Goal: Information Seeking & Learning: Learn about a topic

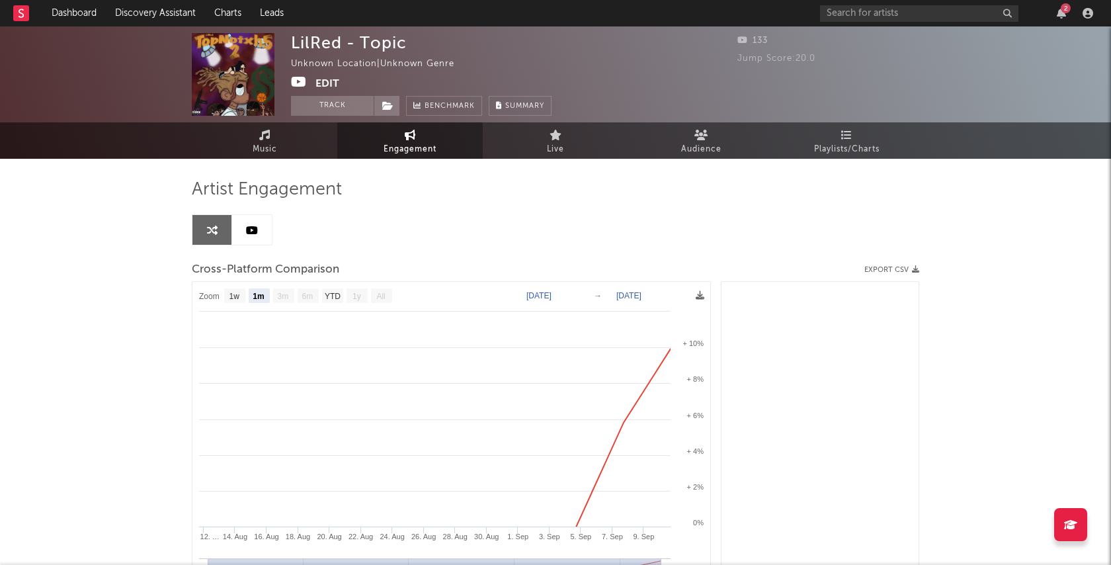
select select "1m"
click at [888, 21] on input "text" at bounding box center [919, 13] width 198 height 17
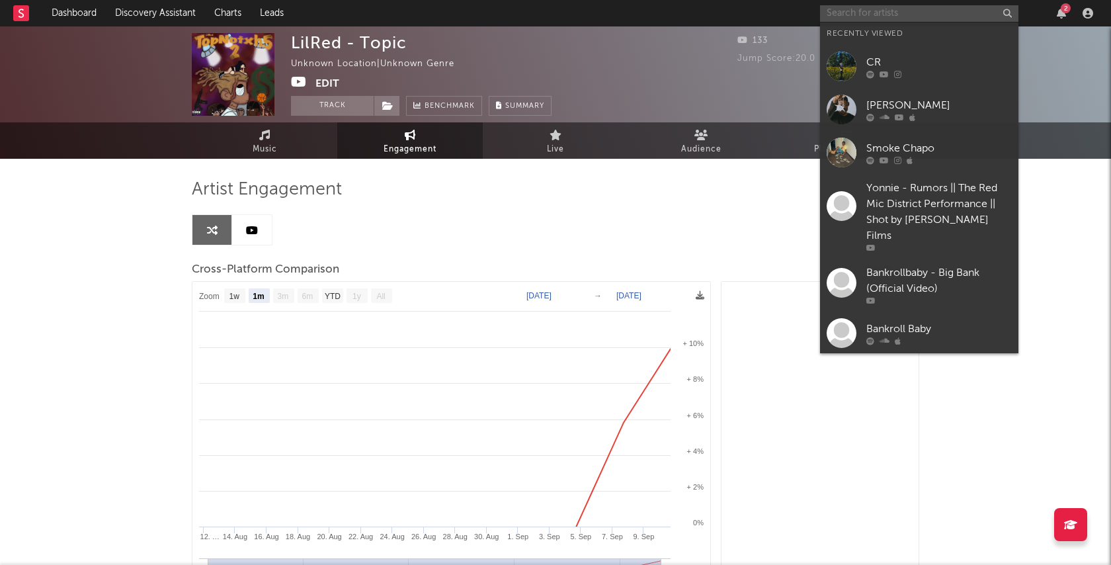
type input "l"
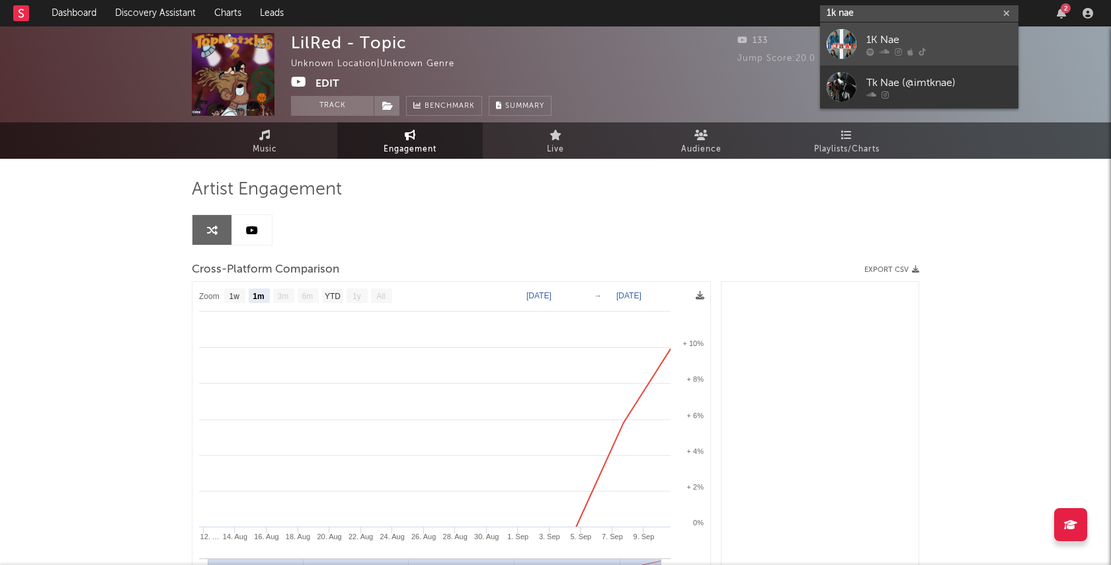
type input "1k nae"
click at [958, 36] on div "1K Nae" at bounding box center [939, 40] width 146 height 16
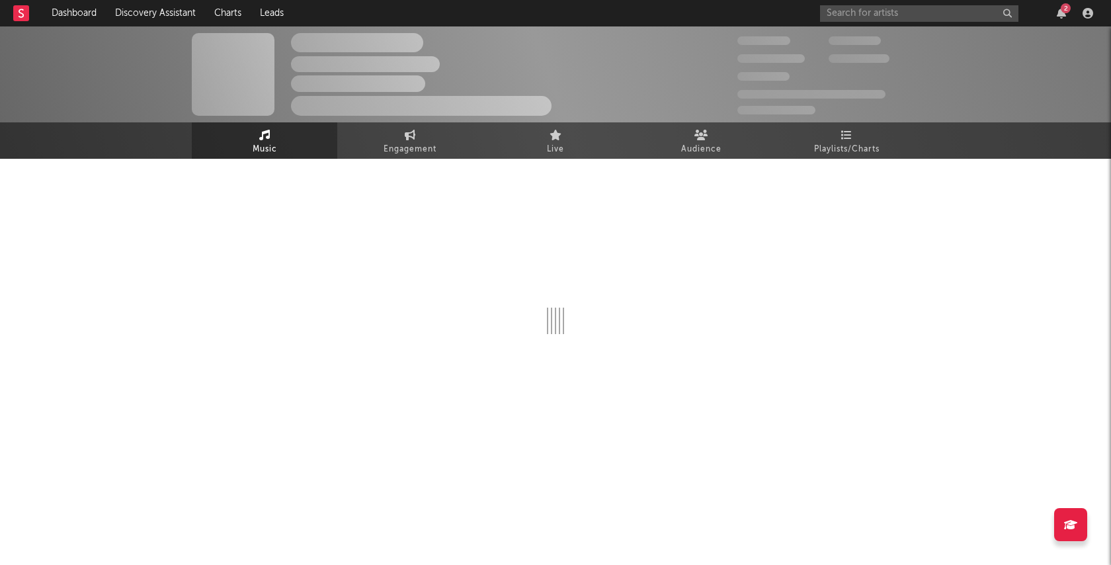
select select "6m"
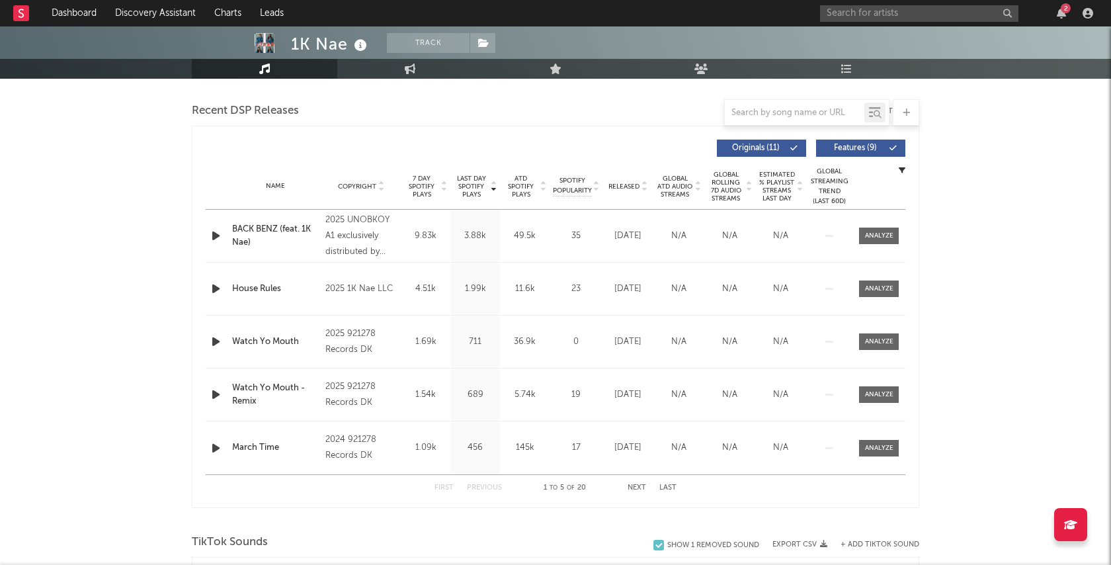
scroll to position [462, 0]
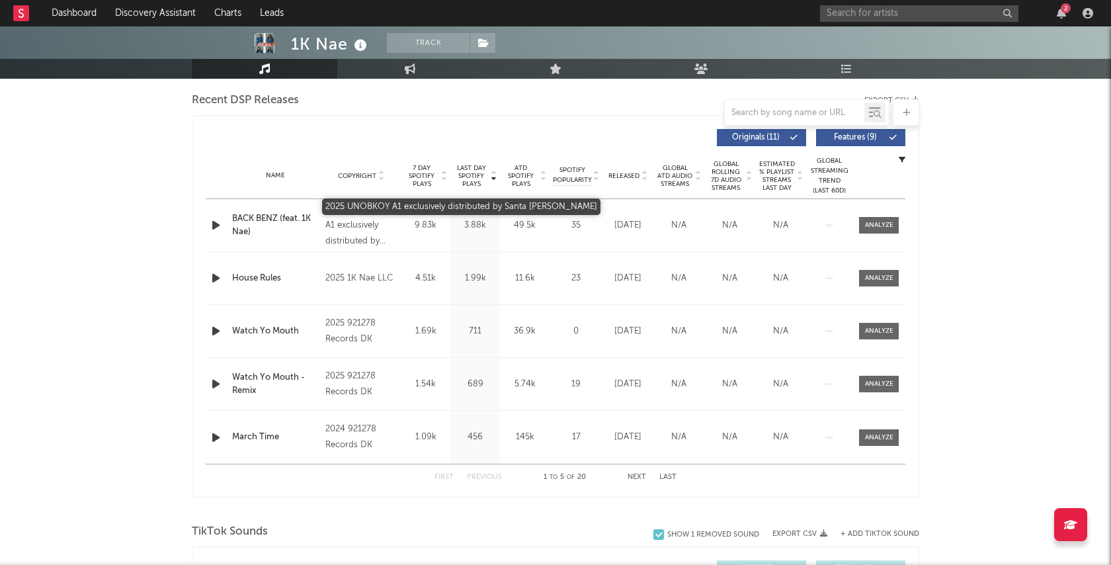
click at [361, 227] on div "2025 UNOBKOY A1 exclusively distributed by Santa [PERSON_NAME]" at bounding box center [361, 226] width 72 height 48
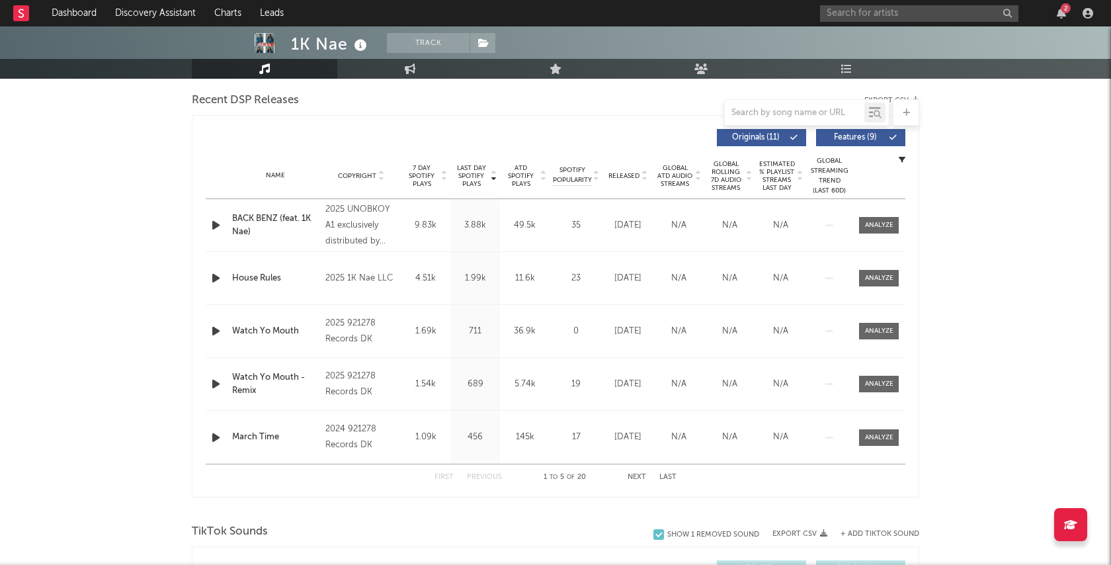
click at [264, 219] on div "BACK BENZ (feat. 1K Nae)" at bounding box center [275, 225] width 87 height 26
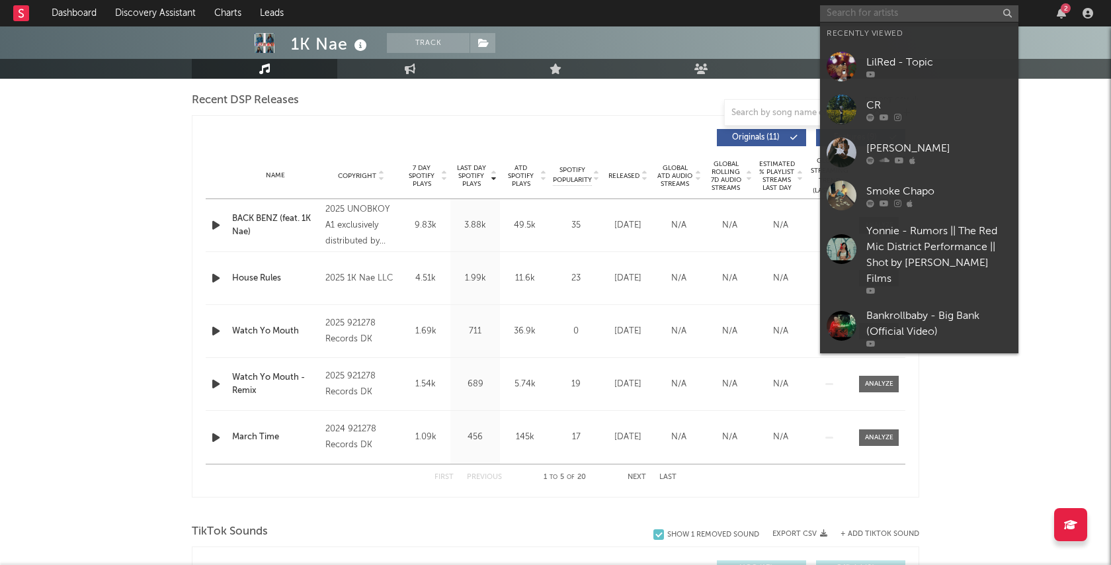
click at [898, 18] on input "text" at bounding box center [919, 13] width 198 height 17
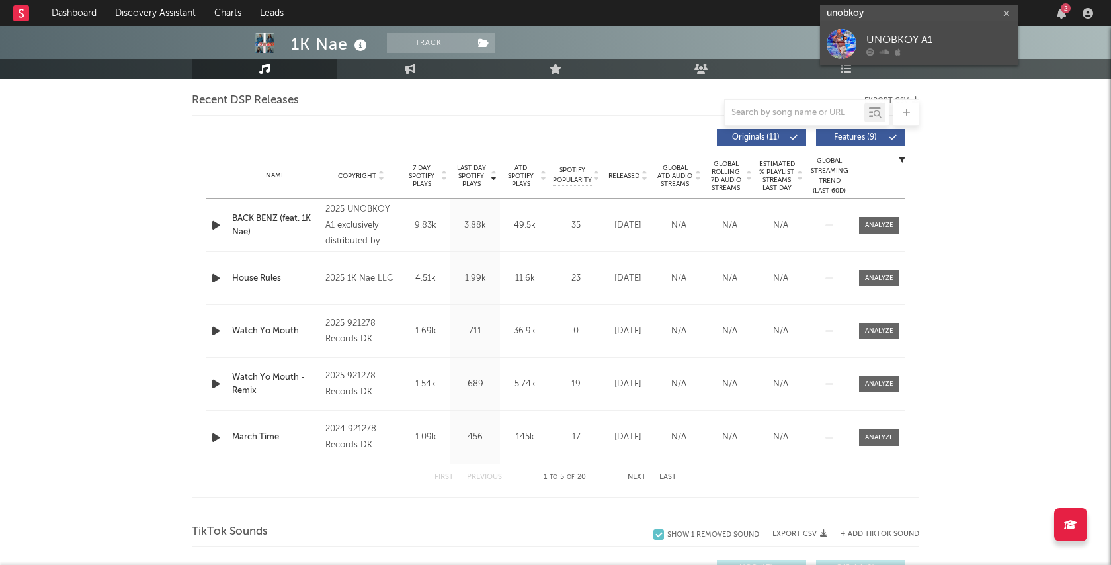
type input "unobkoy"
click at [924, 39] on div "UNOBKOY A1" at bounding box center [939, 40] width 146 height 16
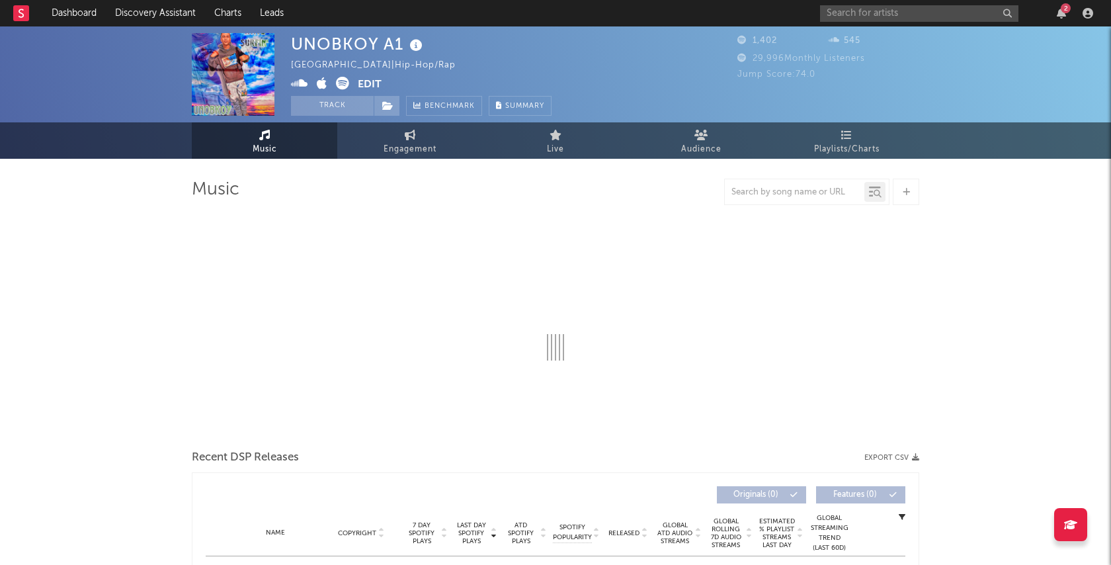
select select "6m"
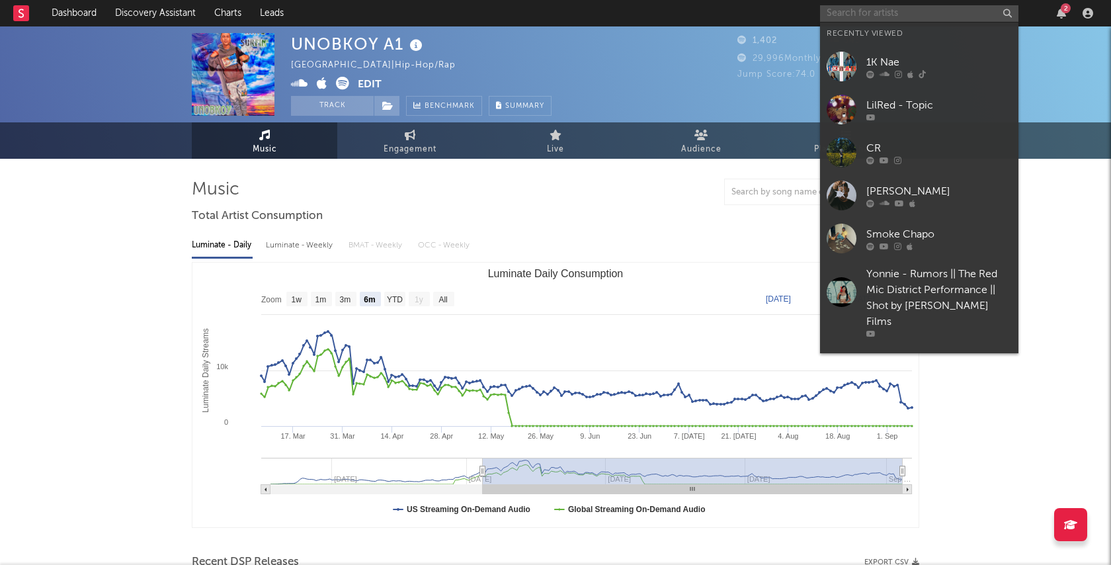
click at [868, 11] on input "text" at bounding box center [919, 13] width 198 height 17
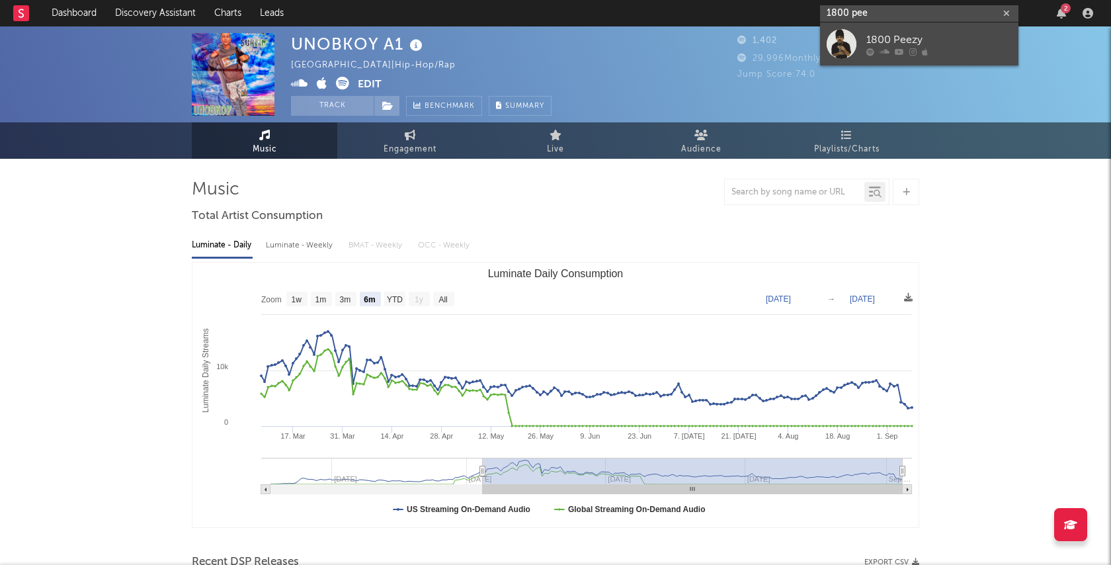
type input "1800 pee"
click at [933, 40] on div "1800 Peezy" at bounding box center [939, 40] width 146 height 16
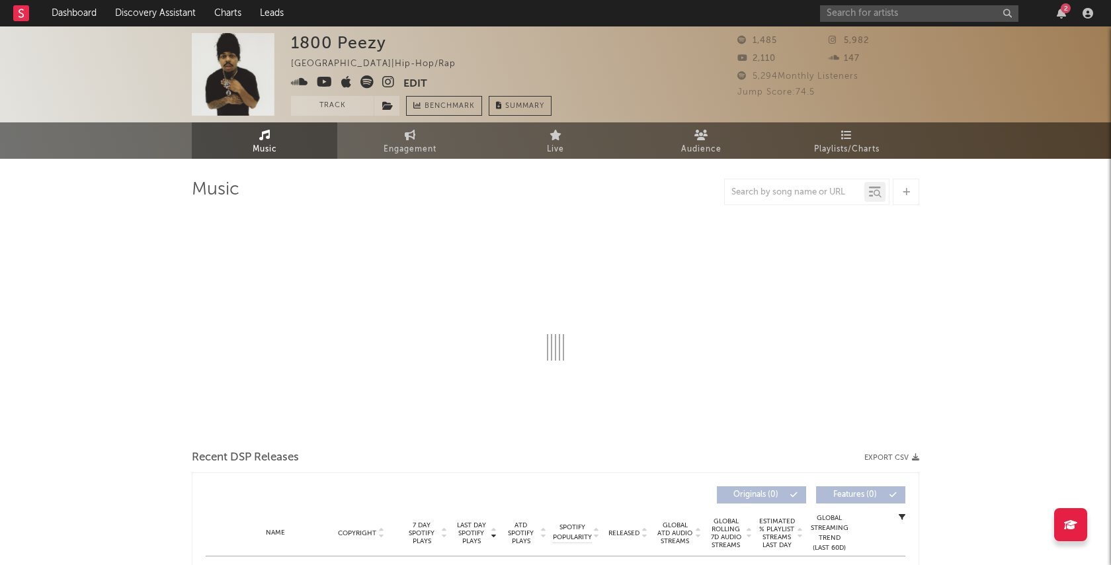
select select "1w"
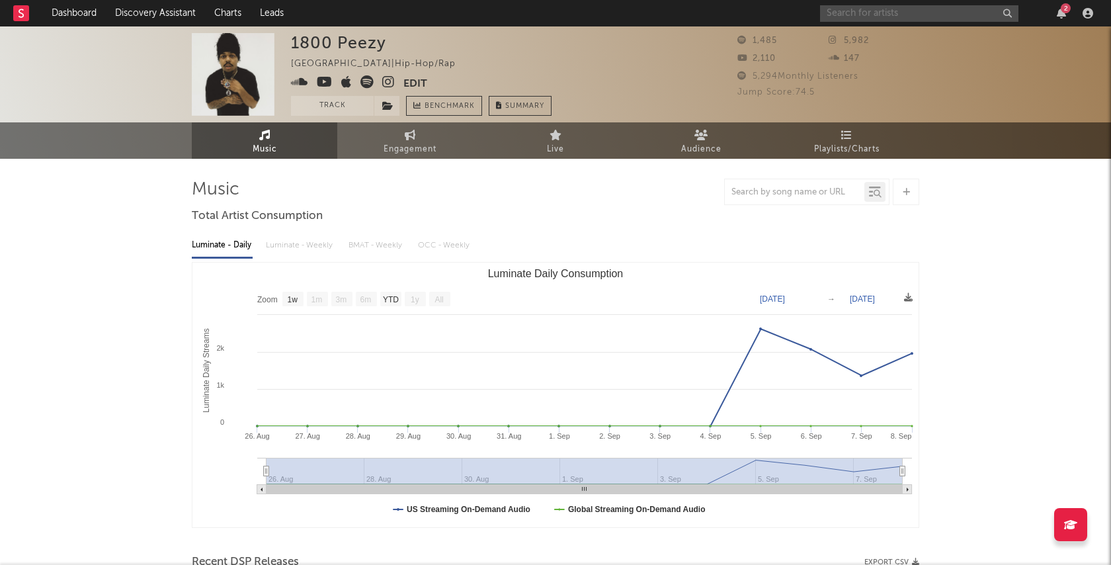
click at [901, 13] on input "text" at bounding box center [919, 13] width 198 height 17
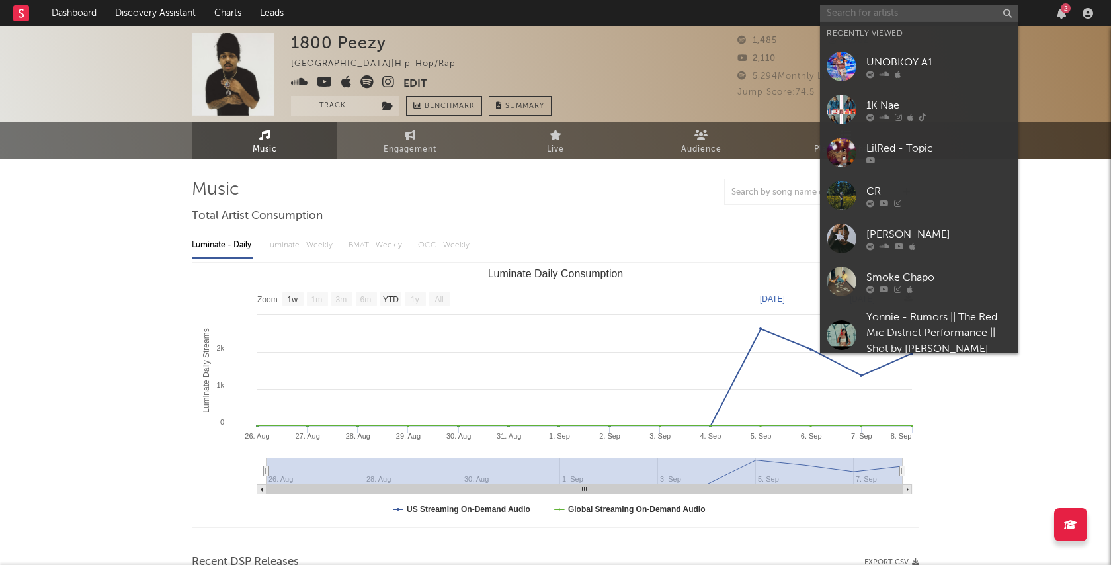
paste input "[URL][DOMAIN_NAME]"
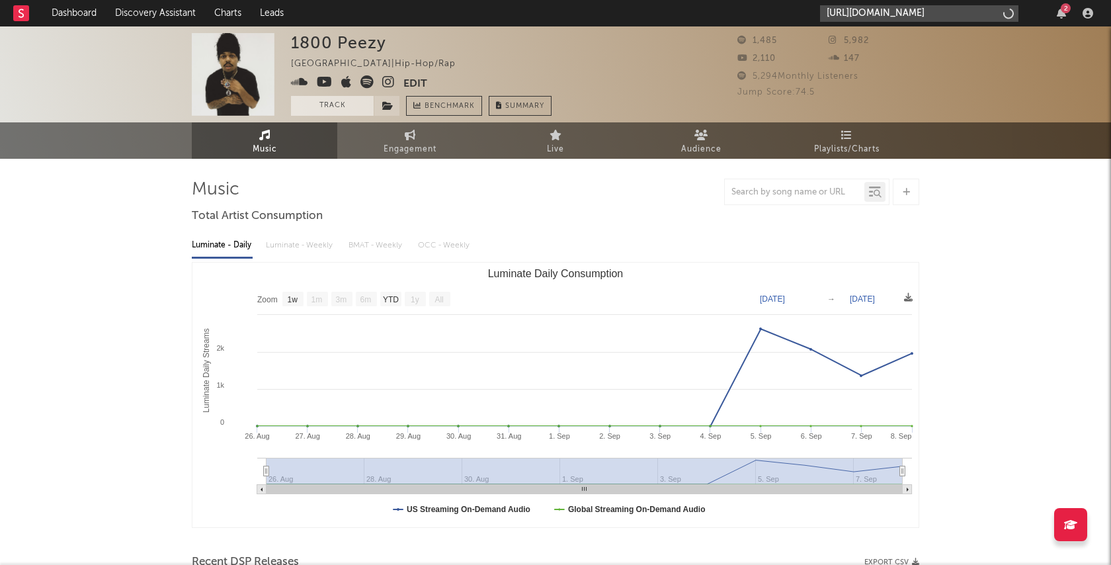
type input "[URL][DOMAIN_NAME]"
click at [326, 109] on button "Track" at bounding box center [332, 106] width 83 height 20
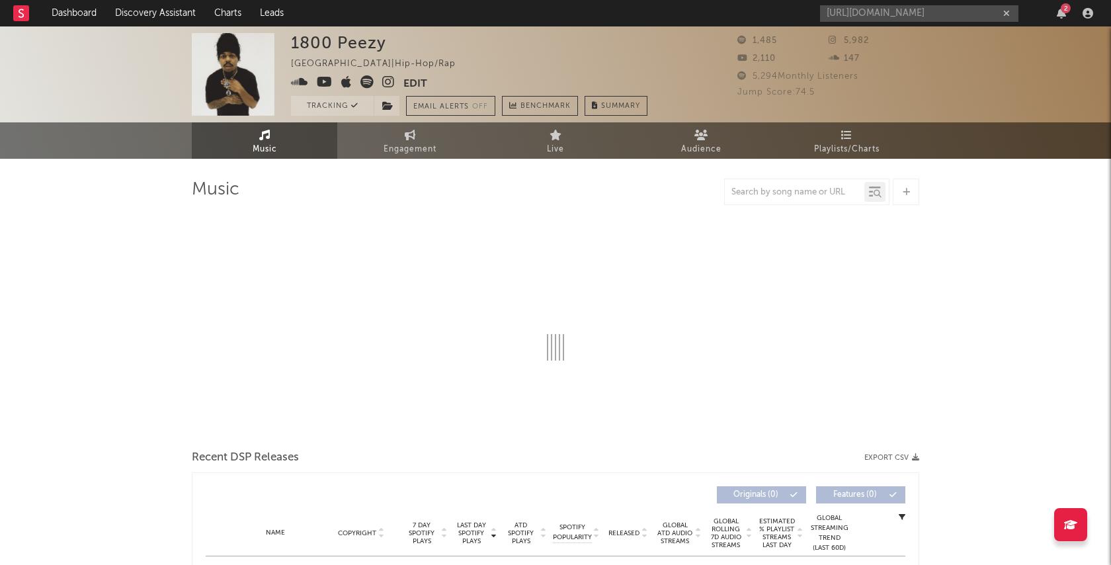
select select "1w"
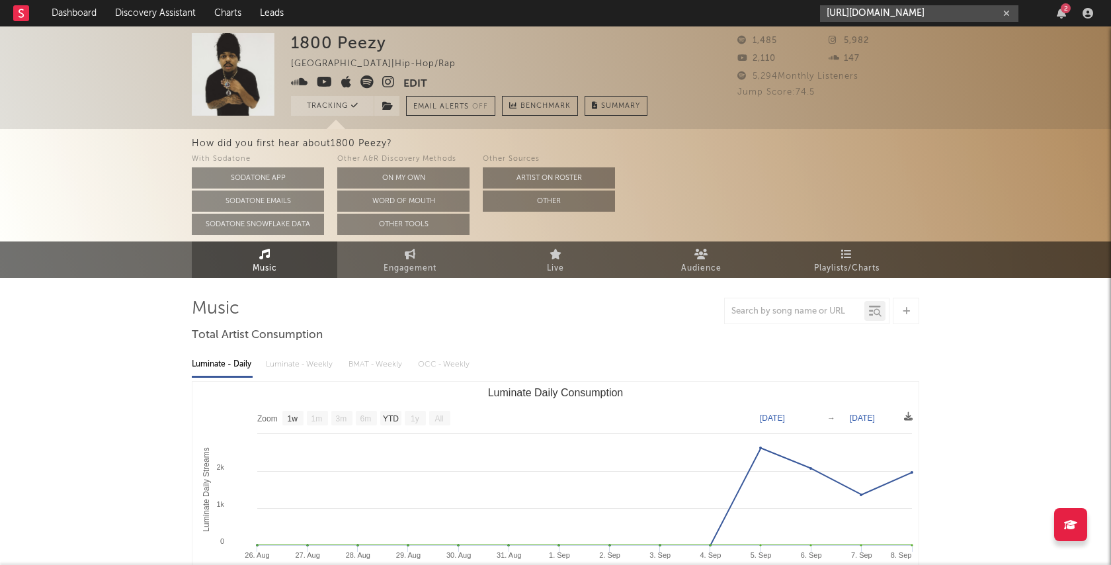
click at [970, 11] on input "[URL][DOMAIN_NAME]" at bounding box center [919, 13] width 198 height 17
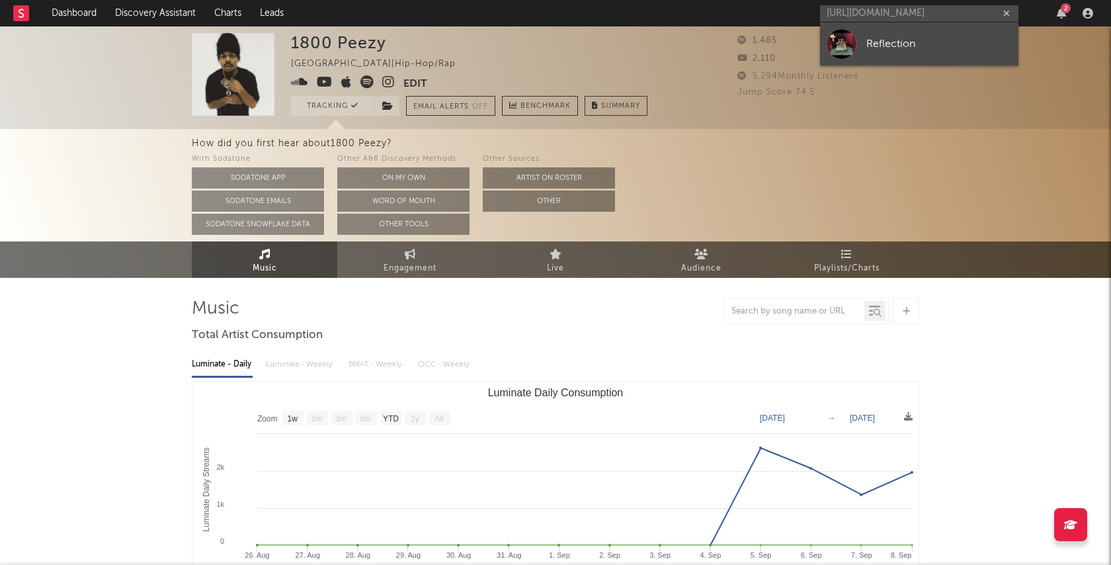
click at [949, 52] on link "Reflection" at bounding box center [919, 43] width 198 height 43
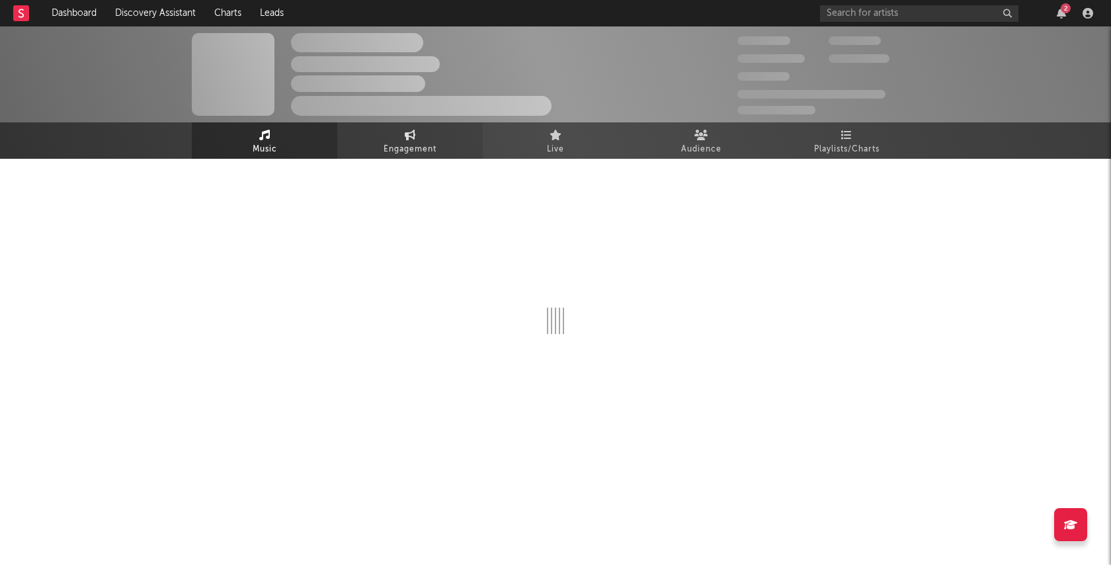
select select "1w"
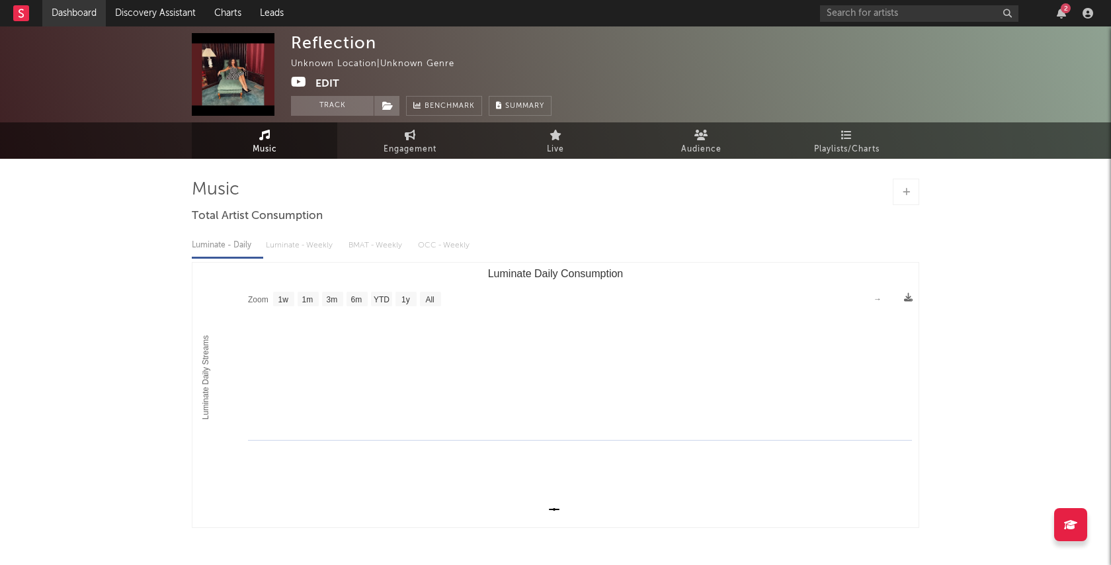
click at [63, 11] on link "Dashboard" at bounding box center [73, 13] width 63 height 26
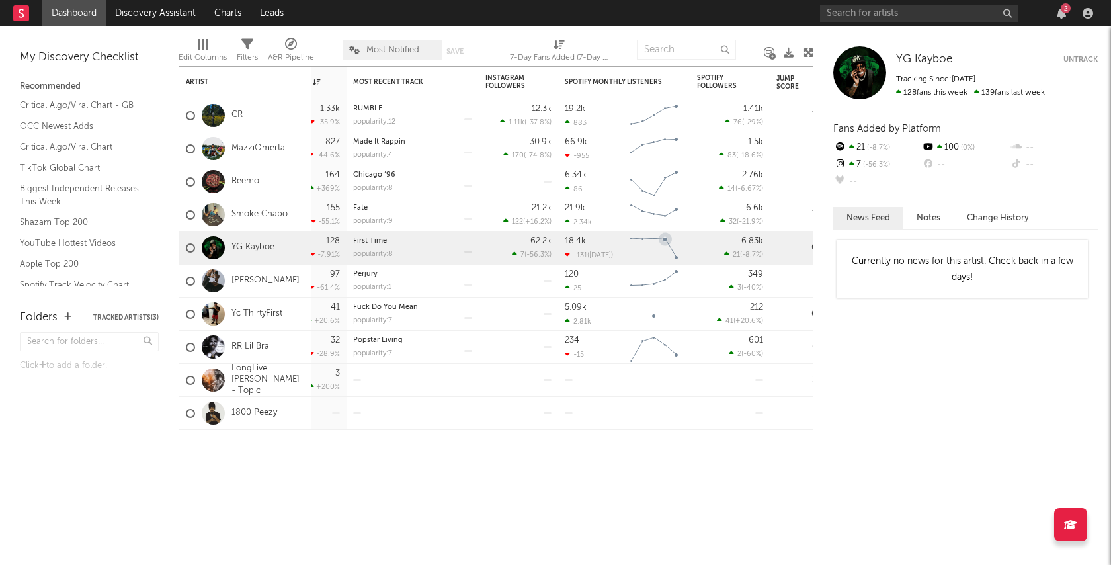
click at [662, 236] on icon "Chart title" at bounding box center [665, 238] width 13 height 13
click at [678, 259] on icon "Chart title" at bounding box center [676, 257] width 6 height 6
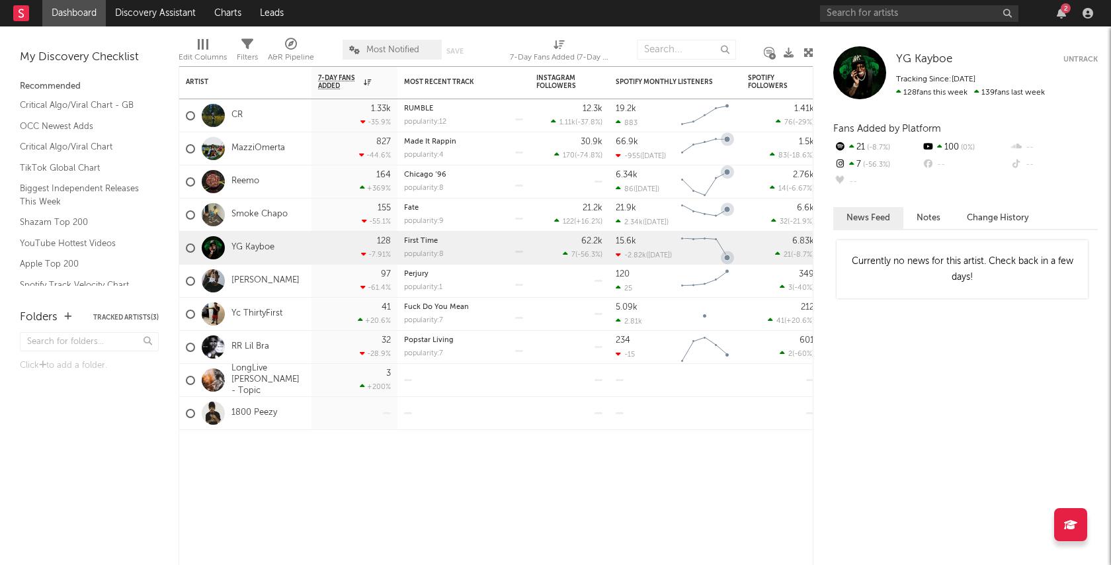
click at [726, 238] on rect "Chart title" at bounding box center [705, 248] width 60 height 33
click at [261, 247] on link "YG Kayboe" at bounding box center [253, 247] width 43 height 11
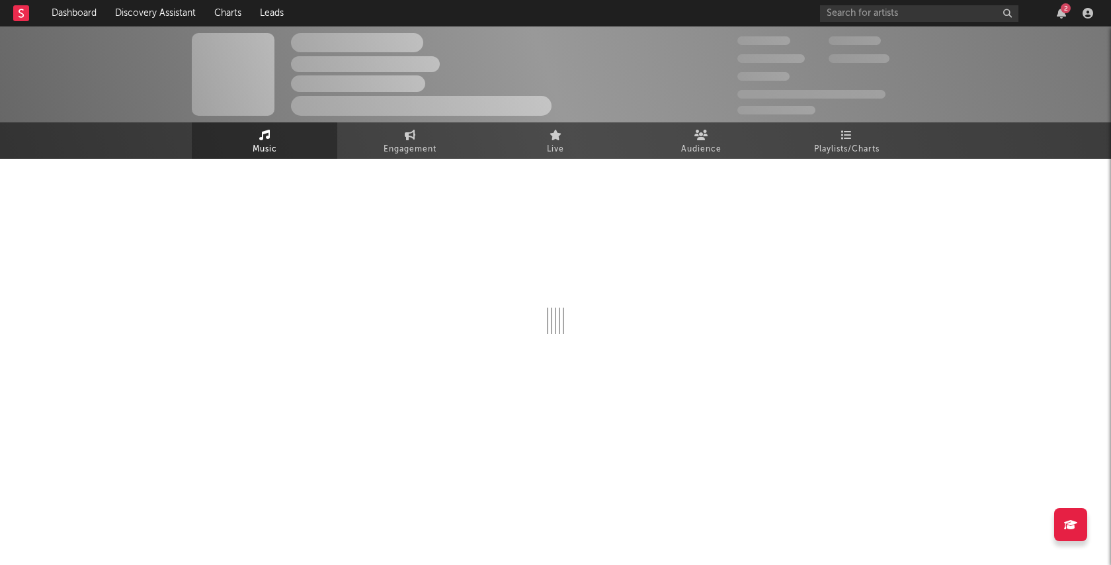
select select "6m"
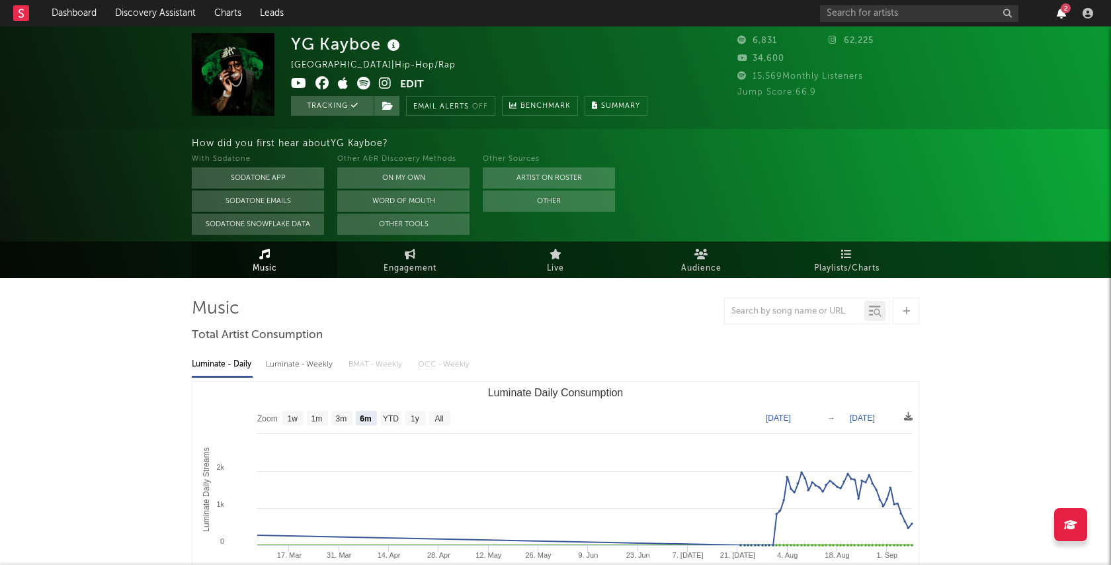
click at [1061, 16] on icon "button" at bounding box center [1061, 13] width 9 height 11
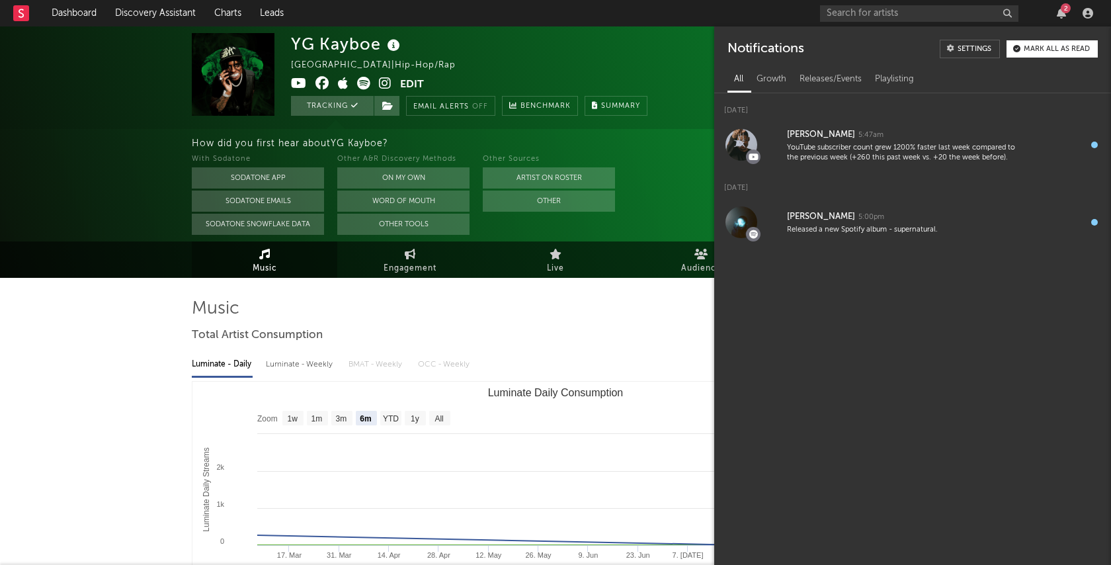
click at [692, 22] on nav "Dashboard Discovery Assistant Charts Leads 2" at bounding box center [555, 13] width 1111 height 26
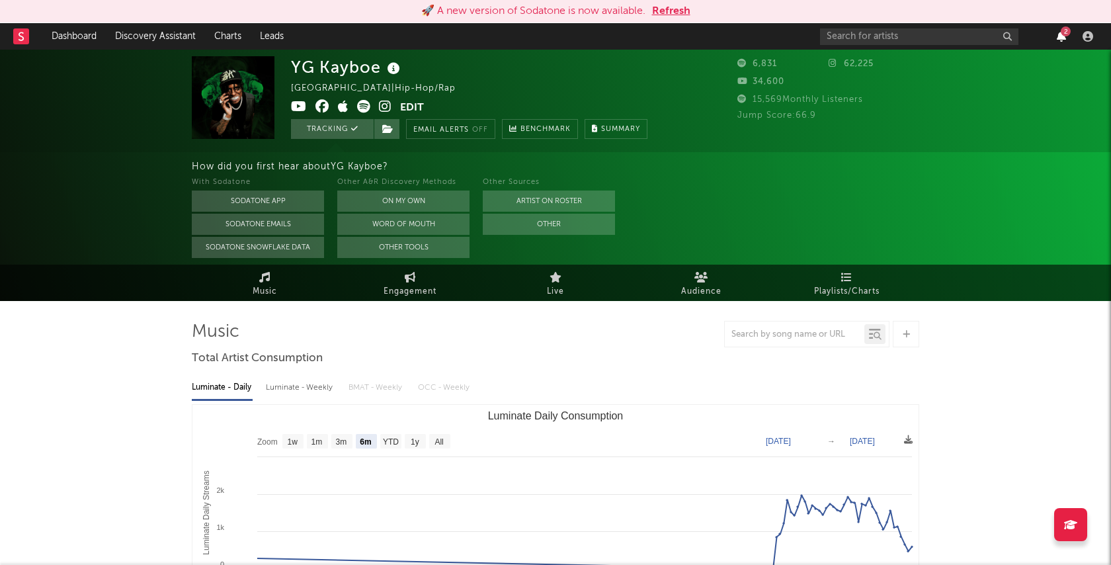
click at [1065, 37] on icon "button" at bounding box center [1061, 36] width 9 height 11
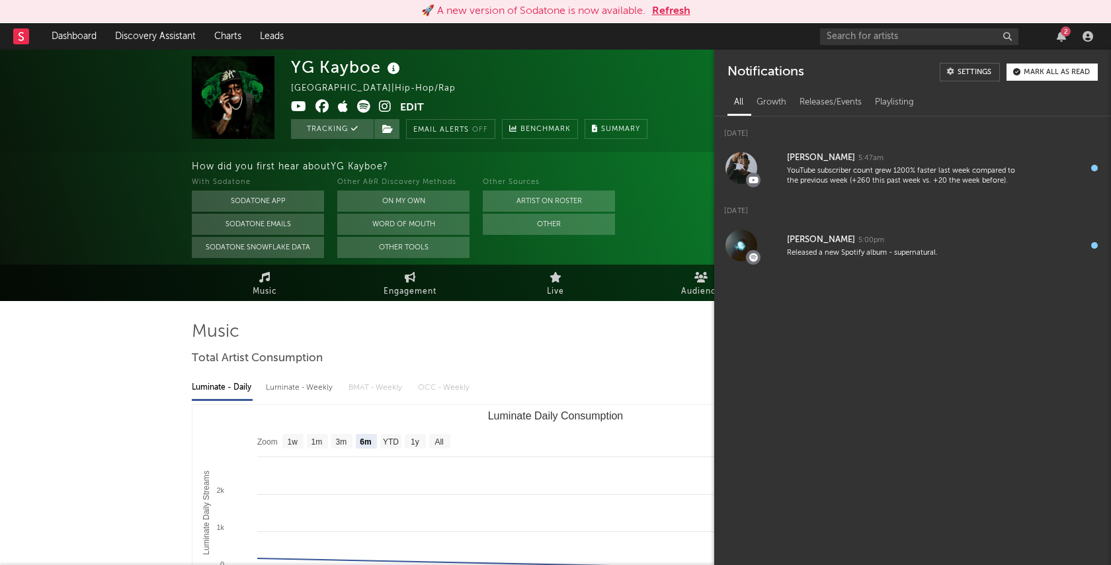
click at [743, 31] on nav "Dashboard Discovery Assistant Charts Leads 2" at bounding box center [555, 36] width 1111 height 26
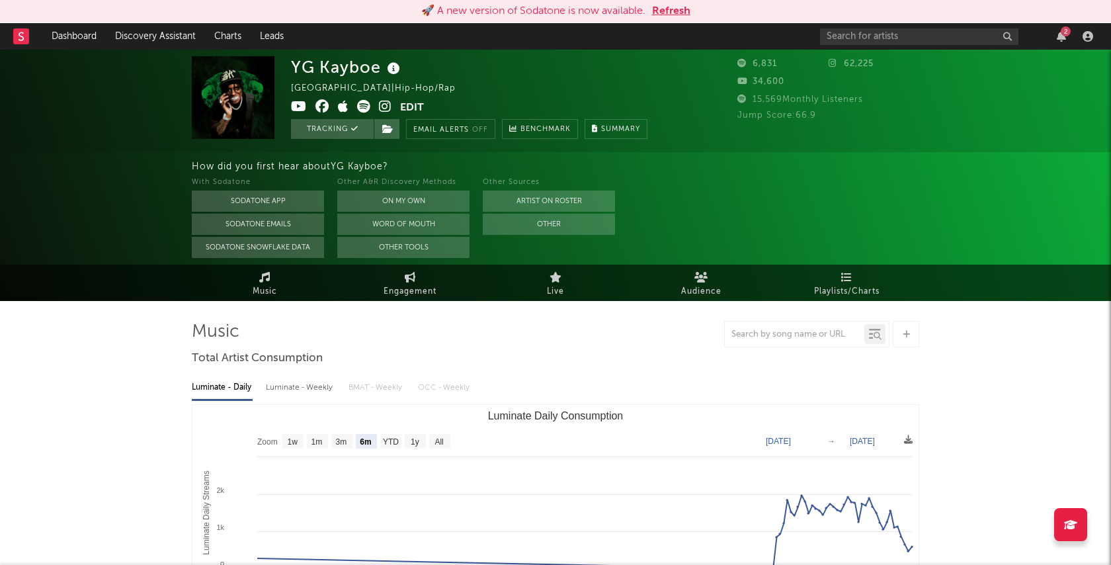
click at [1062, 32] on div "2" at bounding box center [1066, 31] width 10 height 10
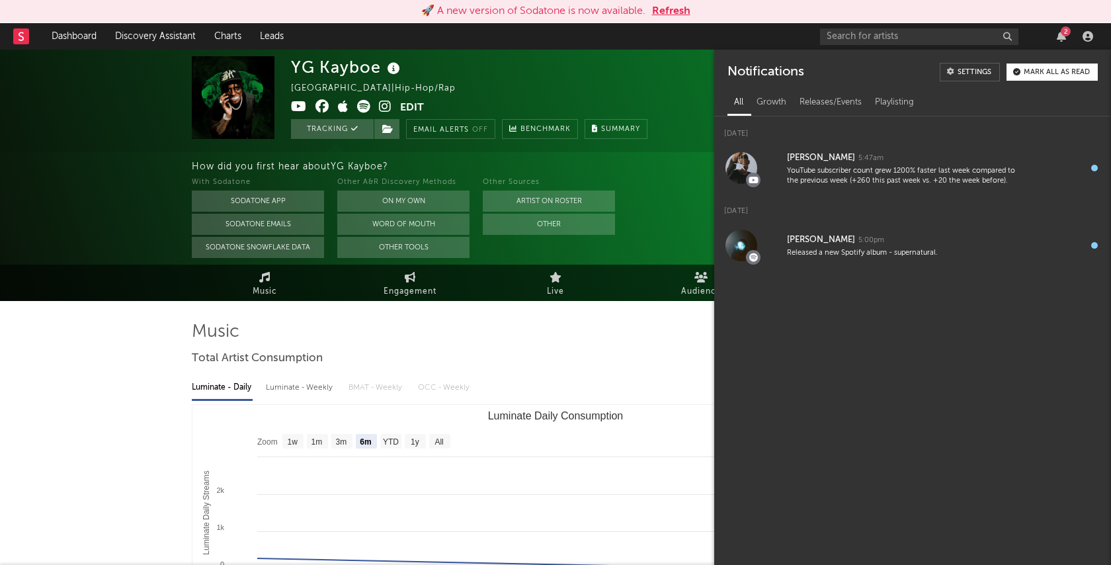
click at [733, 35] on nav "Dashboard Discovery Assistant Charts Leads 2" at bounding box center [555, 36] width 1111 height 26
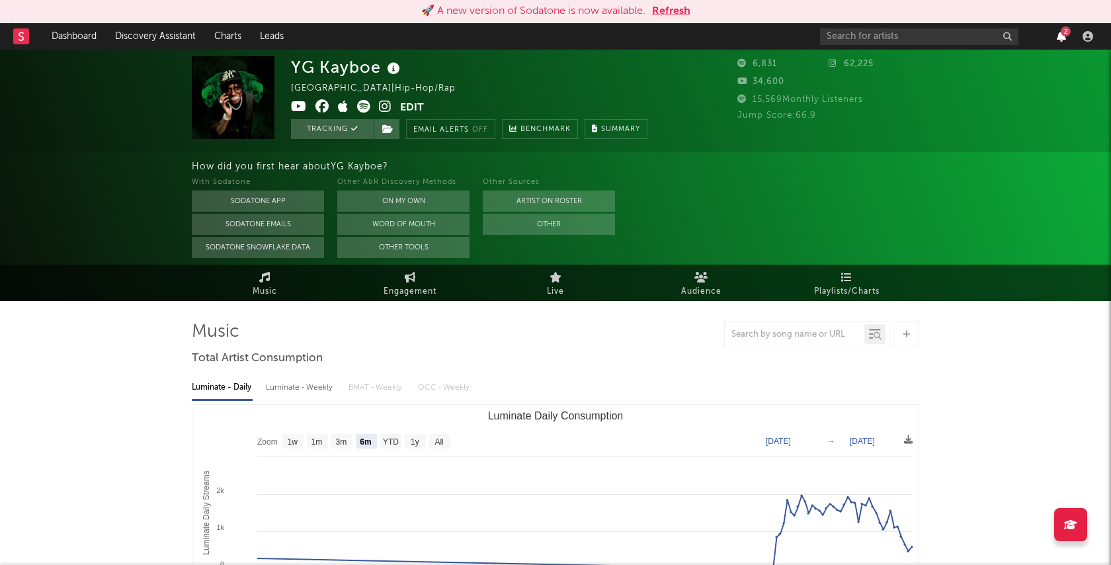
click at [1058, 36] on icon "button" at bounding box center [1061, 36] width 9 height 11
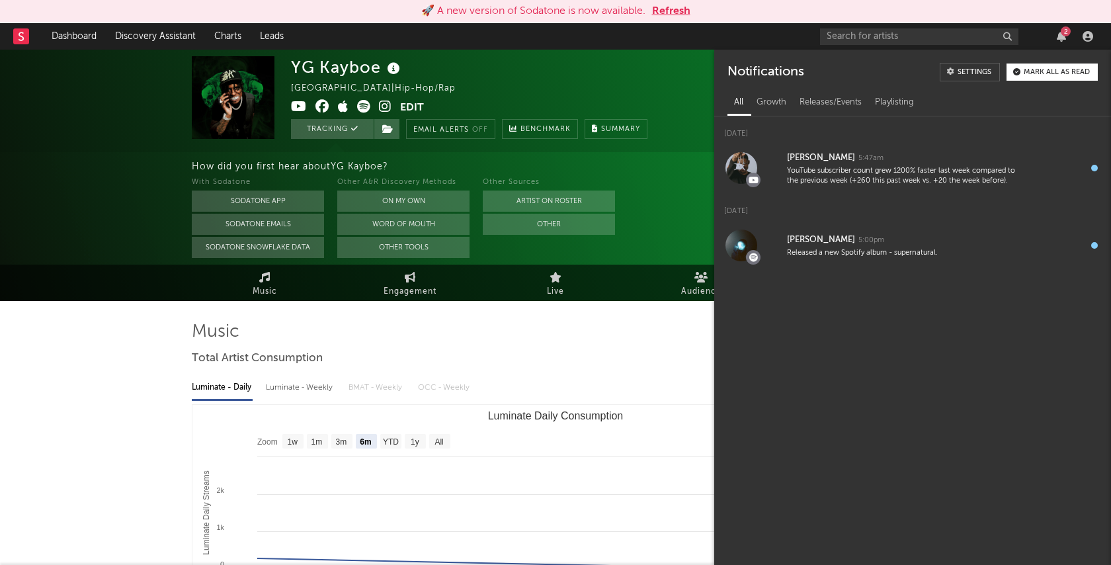
click at [710, 35] on nav "Dashboard Discovery Assistant Charts Leads 2" at bounding box center [555, 36] width 1111 height 26
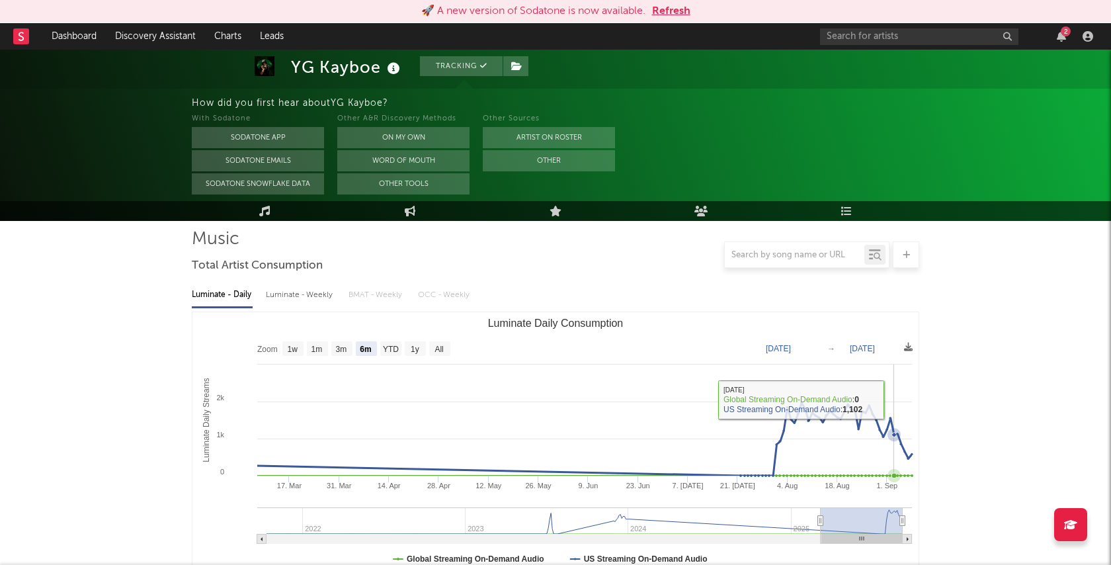
scroll to position [93, 0]
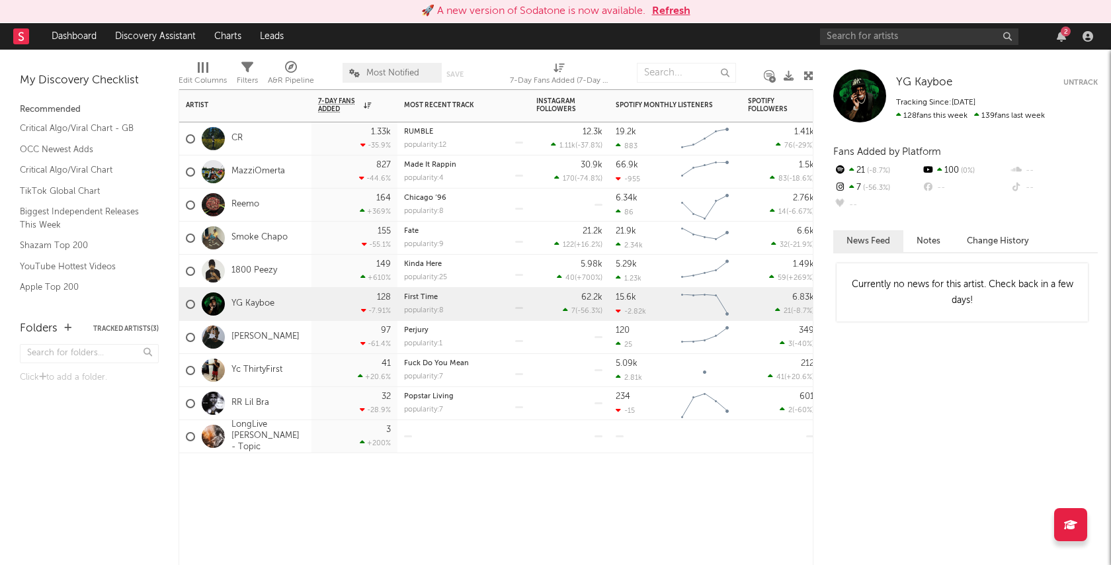
click at [380, 533] on div "Artist Notifications 7-Day Fans Added WoW % Change Most Recent Track Popularity…" at bounding box center [496, 327] width 635 height 476
click at [165, 196] on div "Bookmarks and Folders" at bounding box center [169, 183] width 16 height 106
click at [274, 496] on div "Artist Notifications 7-Day Fans Added WoW % Change Most Recent Track Popularity…" at bounding box center [496, 327] width 635 height 476
click at [601, 58] on div "7-Day Fans Added (7-Day Fans Added)" at bounding box center [559, 75] width 99 height 38
click at [1065, 32] on div "2" at bounding box center [1066, 31] width 10 height 10
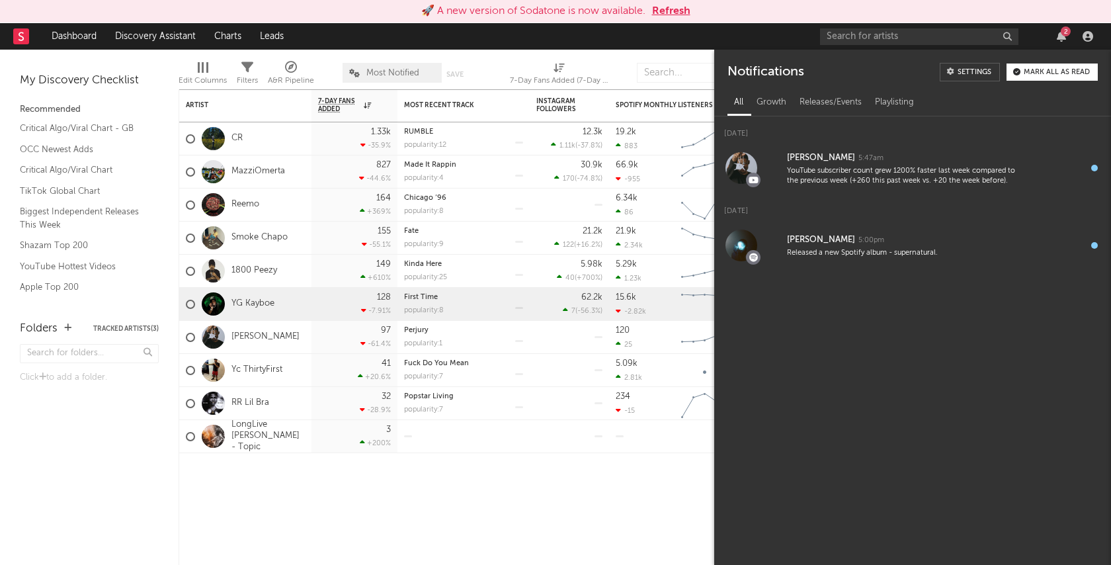
click at [678, 40] on nav "Dashboard Discovery Assistant Charts Leads 2" at bounding box center [555, 36] width 1111 height 26
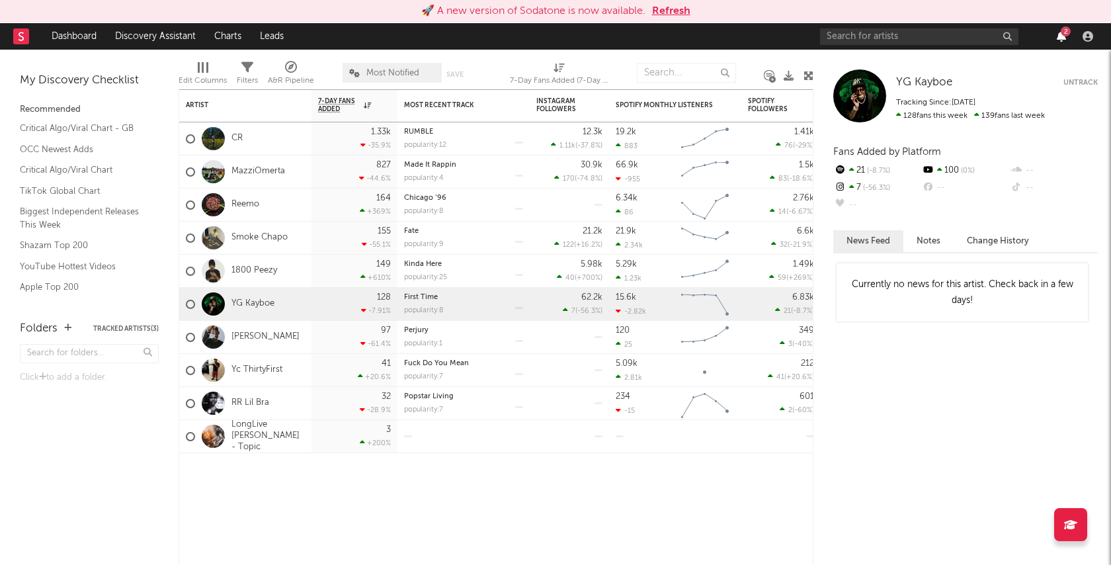
click at [1061, 40] on icon "button" at bounding box center [1061, 36] width 9 height 11
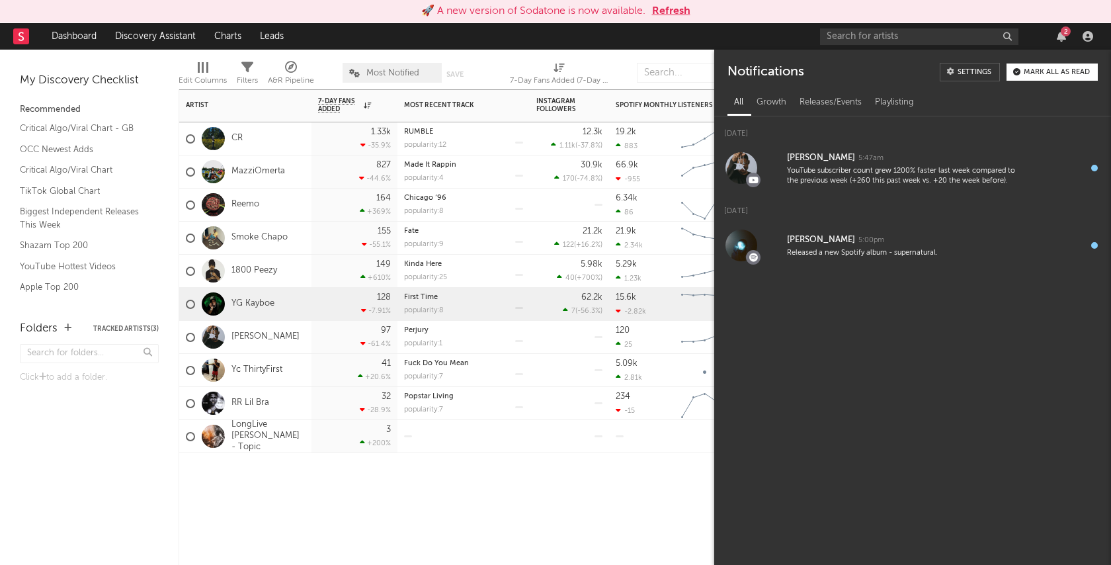
click at [498, 495] on div "Artist Notifications 7-Day Fans Added WoW % Change Most Recent Track Popularity…" at bounding box center [496, 327] width 635 height 476
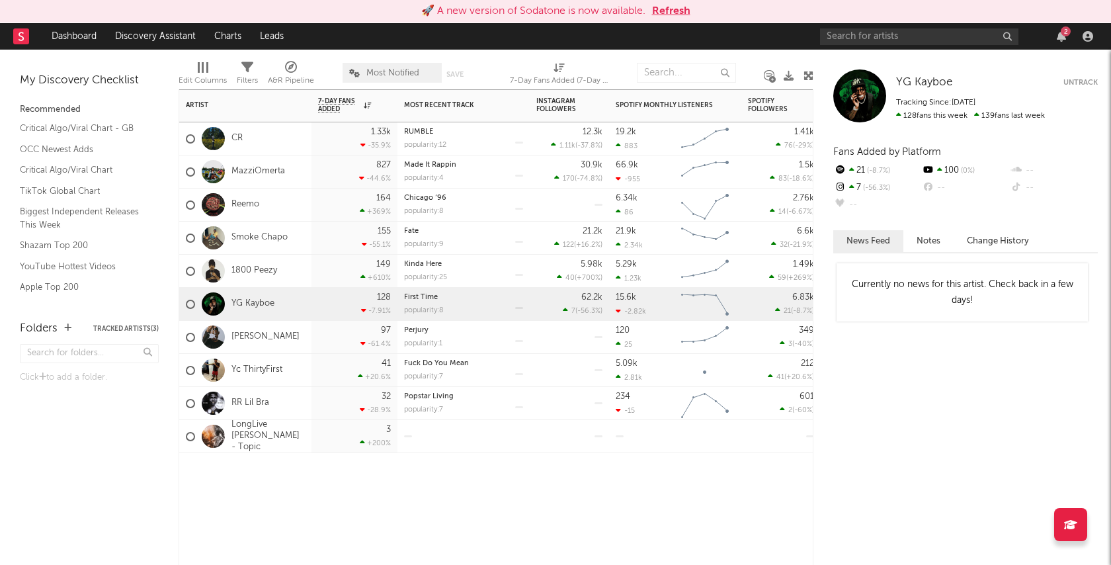
click at [476, 485] on div at bounding box center [464, 473] width 132 height 40
click at [1064, 34] on div "2" at bounding box center [1066, 31] width 10 height 10
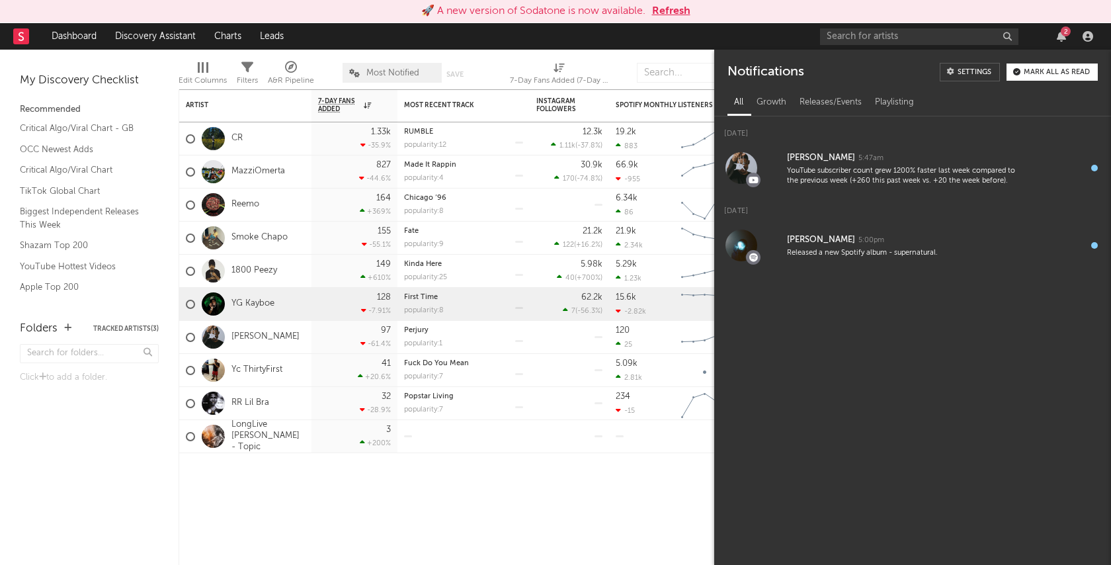
click at [696, 37] on nav "Dashboard Discovery Assistant Charts Leads 2" at bounding box center [555, 36] width 1111 height 26
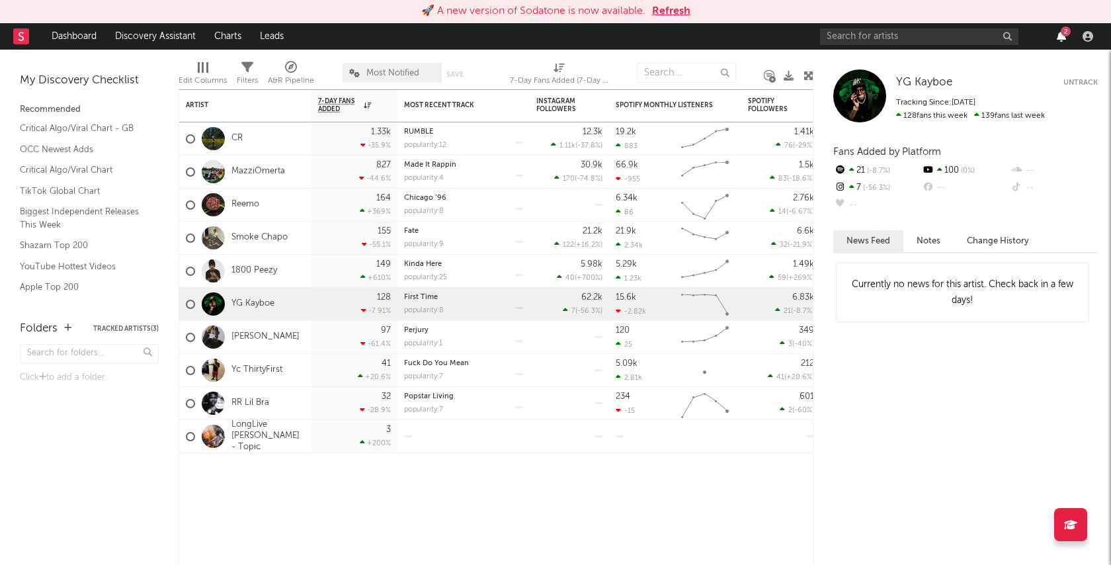
click at [1061, 35] on icon "button" at bounding box center [1061, 36] width 9 height 11
click at [750, 36] on nav "Dashboard Discovery Assistant Charts Leads 2" at bounding box center [555, 36] width 1111 height 26
click at [1063, 38] on icon "button" at bounding box center [1061, 36] width 9 height 11
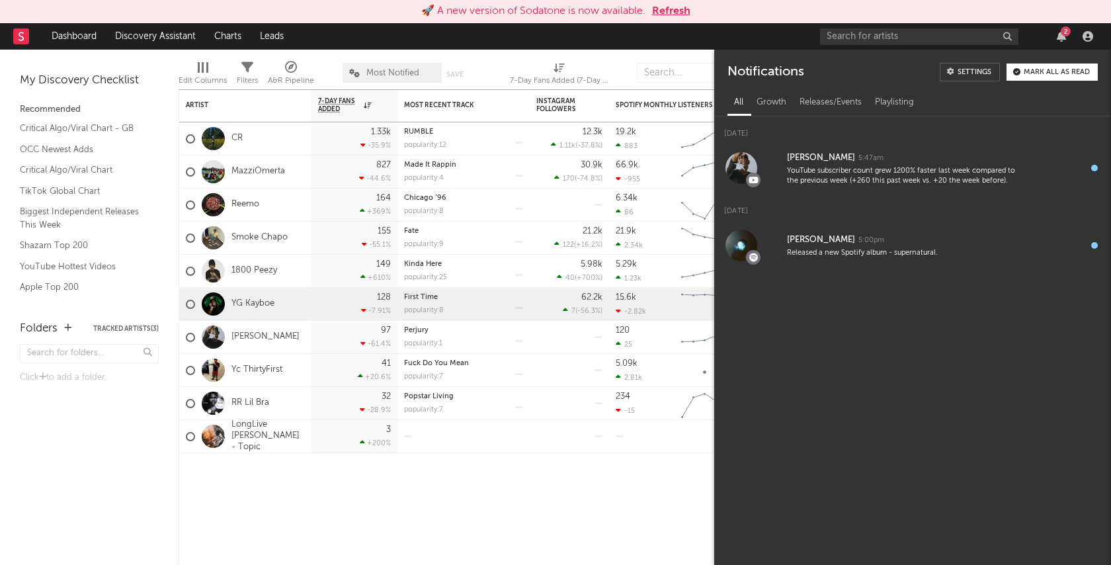
click at [774, 32] on nav "Dashboard Discovery Assistant Charts Leads 2" at bounding box center [555, 36] width 1111 height 26
